Goal: Obtain resource: Download file/media

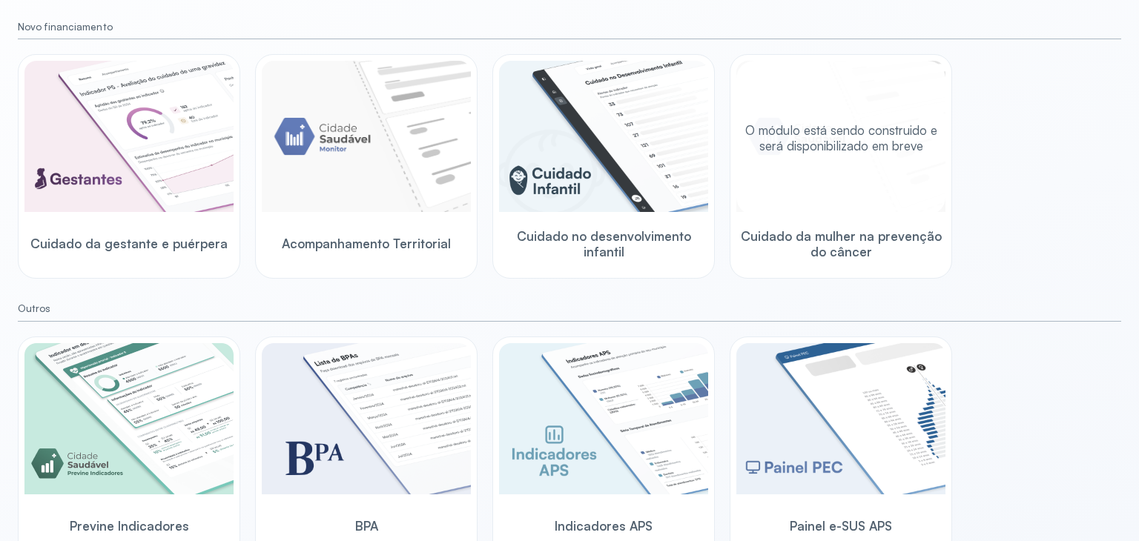
scroll to position [179, 0]
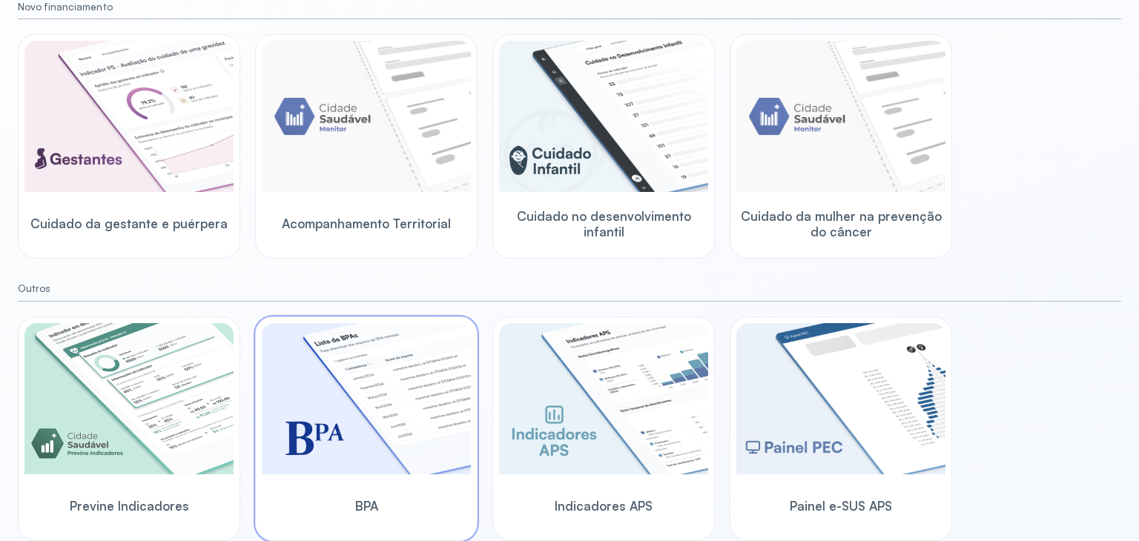
click at [359, 429] on img at bounding box center [366, 398] width 209 height 151
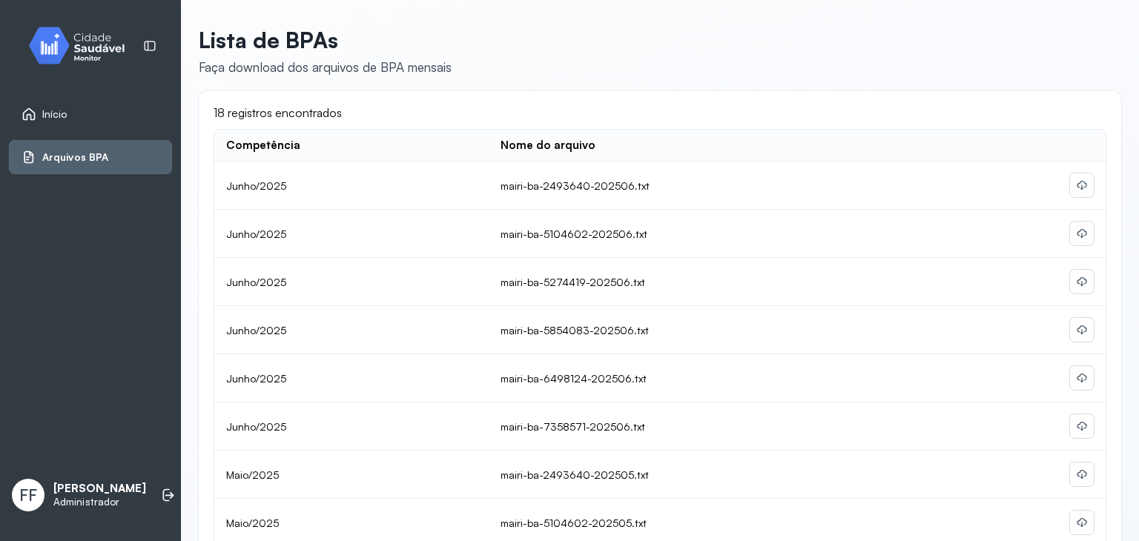
click at [582, 184] on div "mairi-ba-2493640-202506.txt" at bounding box center [575, 186] width 149 height 13
click at [1076, 190] on icon at bounding box center [1082, 186] width 12 height 12
click at [1070, 226] on button at bounding box center [1082, 234] width 24 height 24
click at [1076, 191] on icon at bounding box center [1082, 186] width 12 height 12
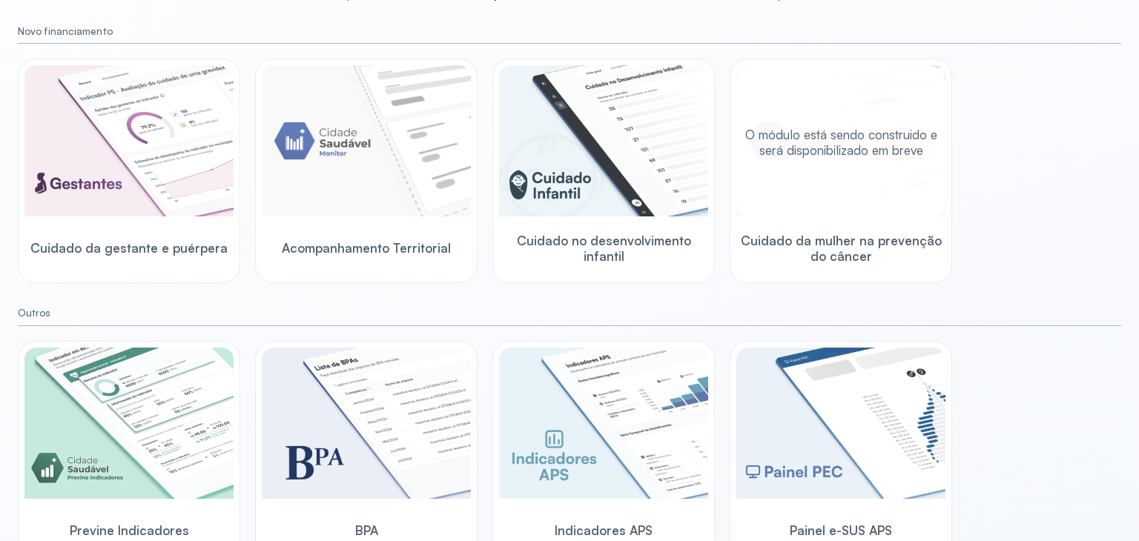
scroll to position [179, 0]
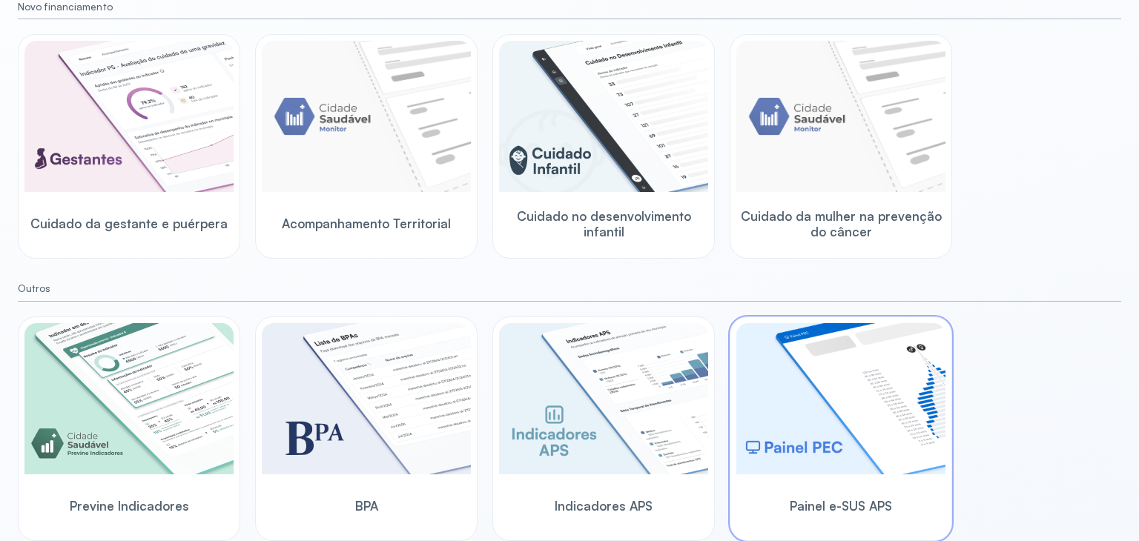
click at [854, 422] on img at bounding box center [841, 398] width 209 height 151
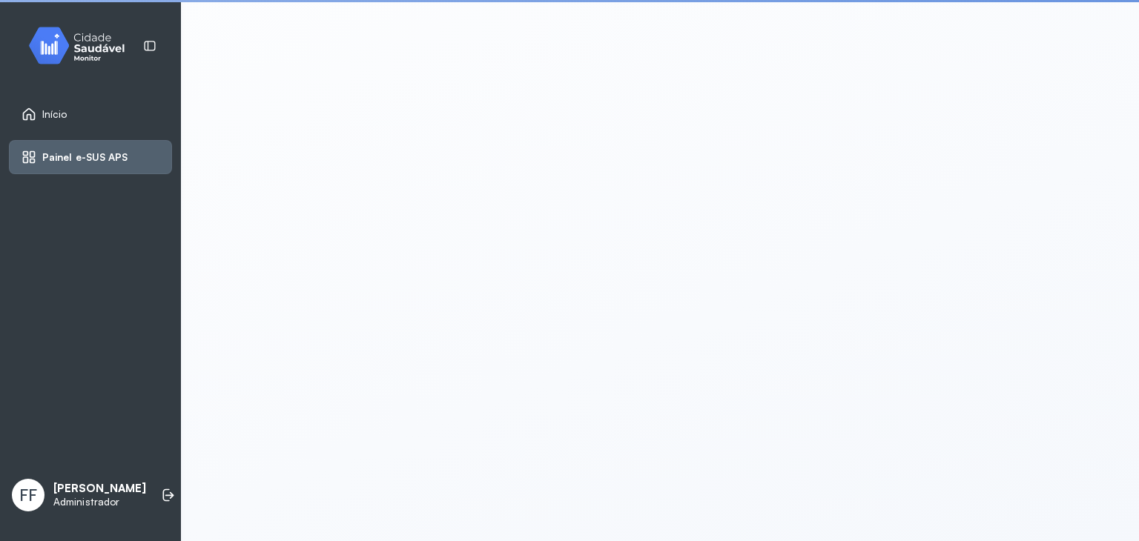
scroll to position [3, 0]
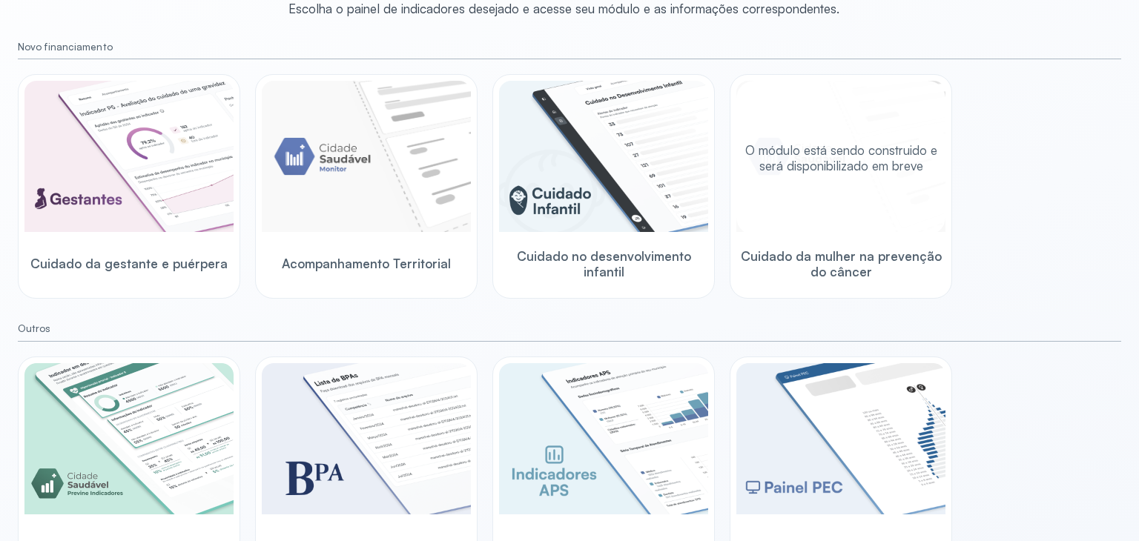
scroll to position [179, 0]
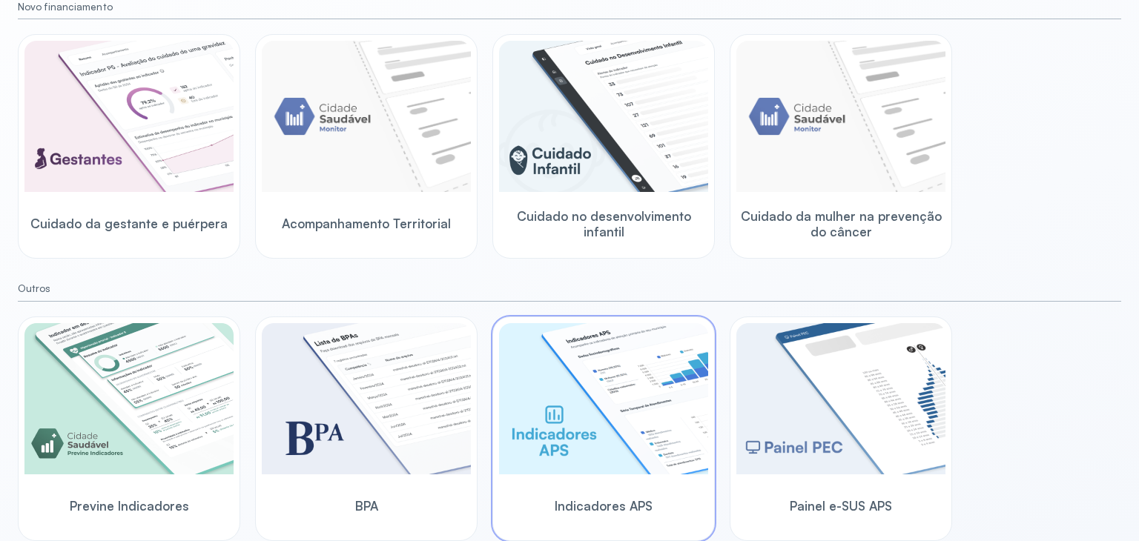
click at [547, 453] on img at bounding box center [603, 398] width 209 height 151
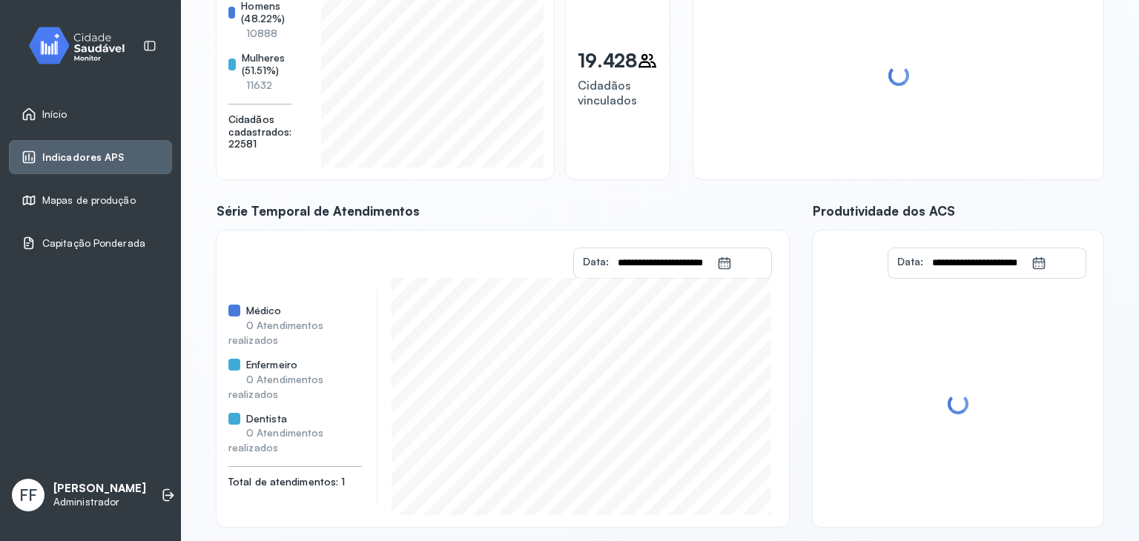
scroll to position [200, 0]
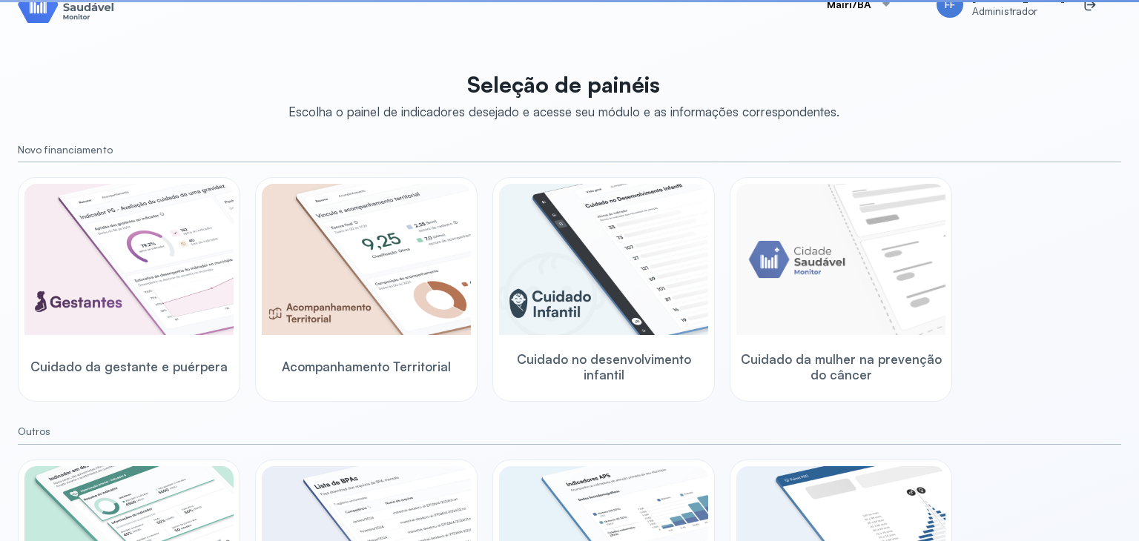
scroll to position [179, 0]
